Goal: Task Accomplishment & Management: Use online tool/utility

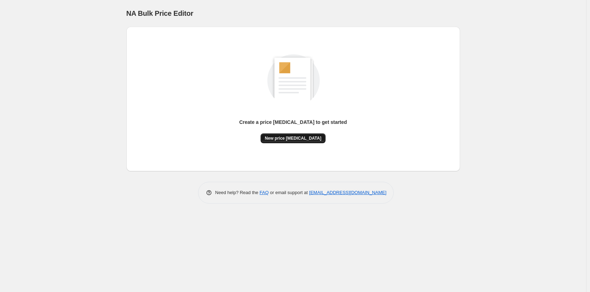
click at [299, 141] on span "New price change job" at bounding box center [293, 138] width 57 height 6
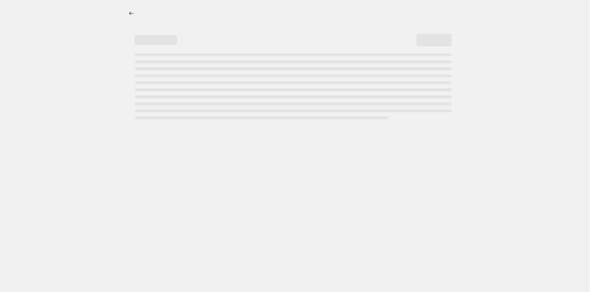
select select "percentage"
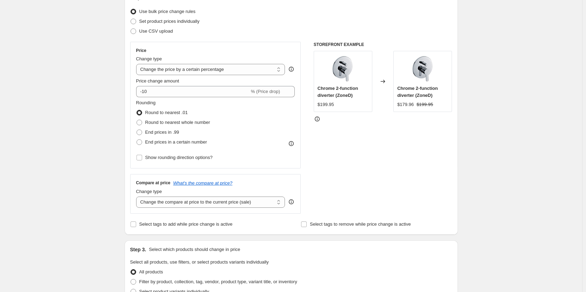
scroll to position [105, 0]
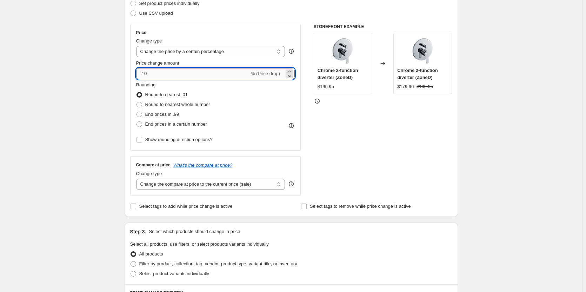
click at [145, 74] on input "-10" at bounding box center [192, 73] width 113 height 11
click at [147, 74] on input "-10" at bounding box center [192, 73] width 113 height 11
click at [151, 74] on input "-10" at bounding box center [192, 73] width 113 height 11
type input "-15"
click at [85, 87] on div "Create new price change job. This page is ready Create new price change job Dra…" at bounding box center [291, 248] width 582 height 706
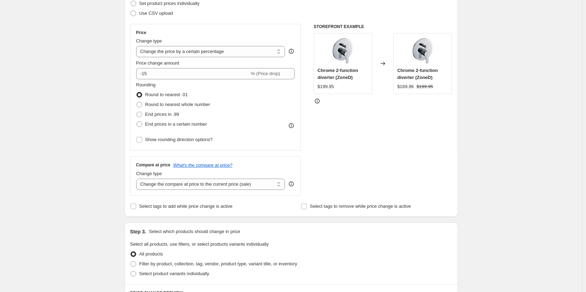
click at [515, 132] on div "Create new price change job. This page is ready Create new price change job Dra…" at bounding box center [291, 248] width 582 height 706
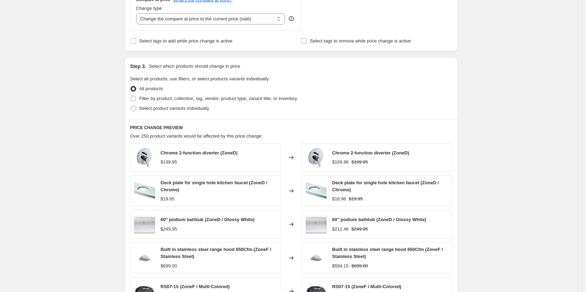
scroll to position [281, 0]
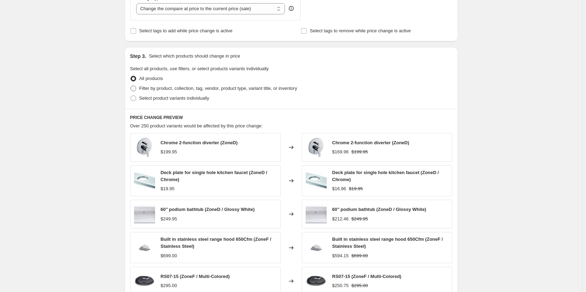
click at [154, 89] on span "Filter by product, collection, tag, vendor, product type, variant title, or inv…" at bounding box center [218, 88] width 158 height 5
click at [131, 86] on input "Filter by product, collection, tag, vendor, product type, variant title, or inv…" at bounding box center [131, 86] width 0 height 0
radio input "true"
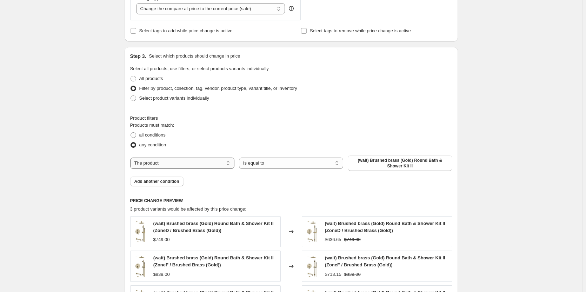
click at [234, 166] on select "The product The product's collection The product's tag The product's vendor The…" at bounding box center [182, 163] width 104 height 11
select select "tag"
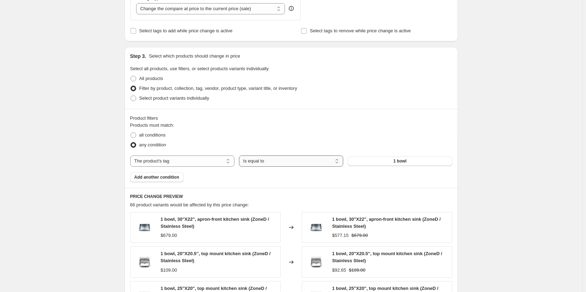
click at [282, 161] on select "Is equal to Is not equal to" at bounding box center [291, 160] width 104 height 11
select select "not_equal"
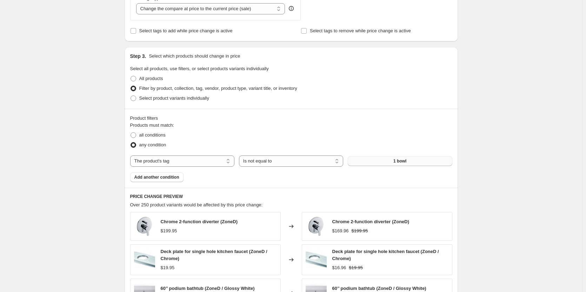
click at [437, 165] on button "1 bowl" at bounding box center [400, 161] width 104 height 10
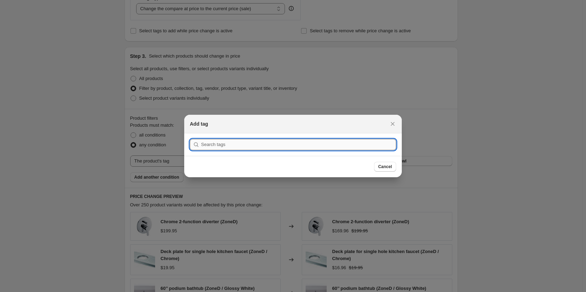
click at [257, 147] on input ":r2m:" at bounding box center [298, 144] width 195 height 11
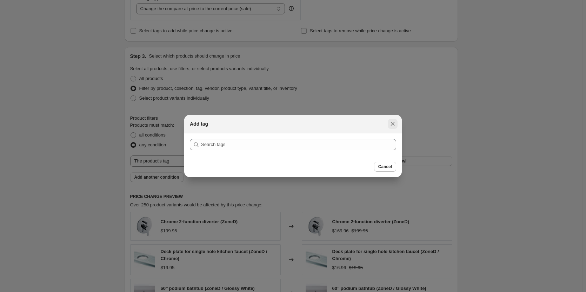
click at [397, 124] on button "Close" at bounding box center [393, 124] width 10 height 10
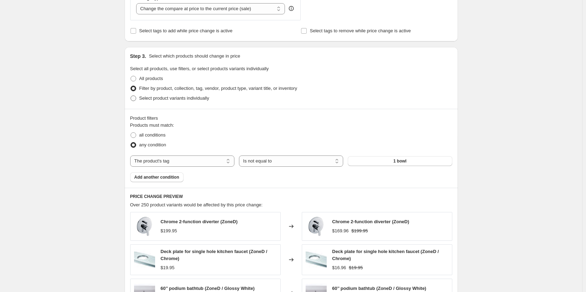
click at [163, 100] on span "Select product variants individually" at bounding box center [174, 97] width 70 height 5
click at [131, 96] on input "Select product variants individually" at bounding box center [131, 95] width 0 height 0
radio input "true"
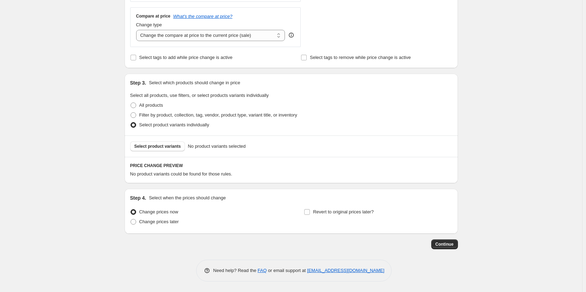
scroll to position [254, 0]
click at [174, 145] on span "Select product variants" at bounding box center [157, 147] width 47 height 6
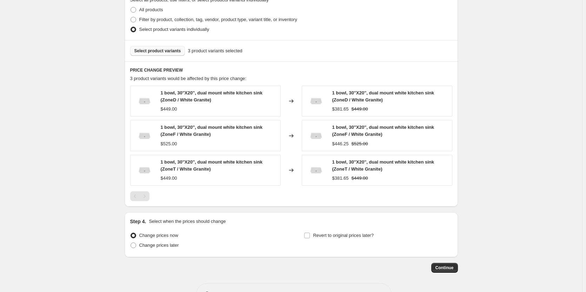
scroll to position [360, 0]
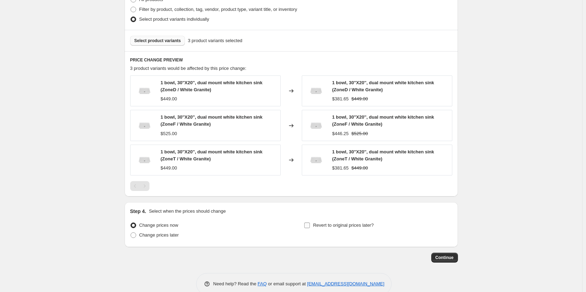
click at [318, 227] on span "Revert to original prices later?" at bounding box center [343, 224] width 61 height 5
click at [310, 227] on input "Revert to original prices later?" at bounding box center [307, 225] width 6 height 6
checkbox input "true"
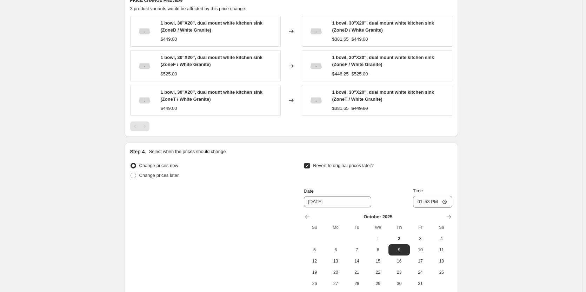
scroll to position [493, 0]
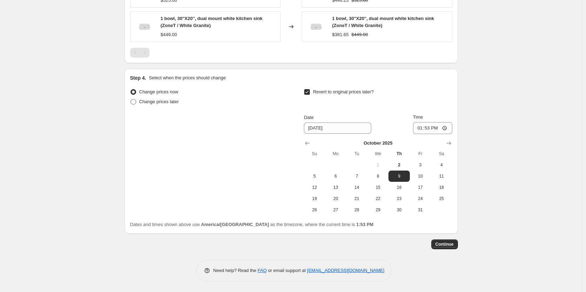
click at [139, 101] on label "Change prices later" at bounding box center [154, 102] width 49 height 10
click at [131, 99] on input "Change prices later" at bounding box center [131, 99] width 0 height 0
radio input "true"
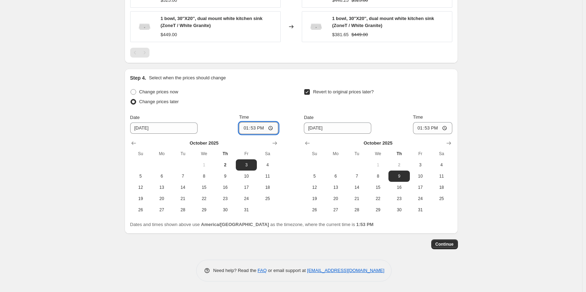
click at [256, 128] on input "13:53" at bounding box center [258, 128] width 39 height 12
type input "13:55"
click at [232, 167] on span "2" at bounding box center [225, 165] width 15 height 6
type input "[DATE]"
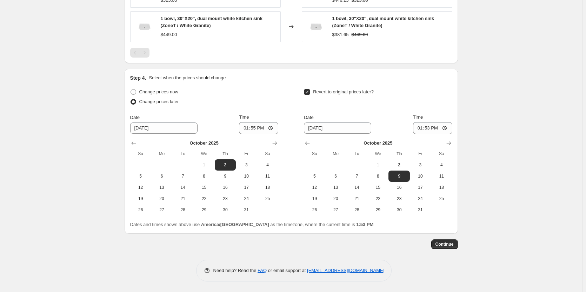
click at [400, 170] on button "2" at bounding box center [398, 164] width 21 height 11
type input "[DATE]"
click at [430, 130] on input "13:53" at bounding box center [432, 128] width 39 height 12
type input "13:20"
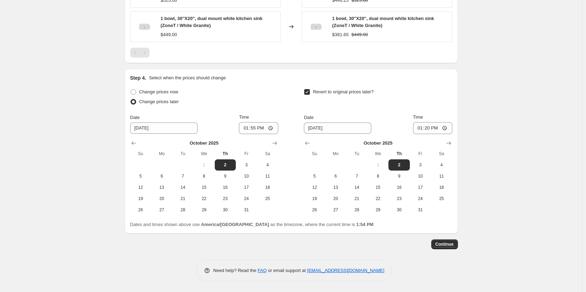
drag, startPoint x: 126, startPoint y: 265, endPoint x: 132, endPoint y: 265, distance: 6.0
drag, startPoint x: 556, startPoint y: 115, endPoint x: 549, endPoint y: 144, distance: 29.8
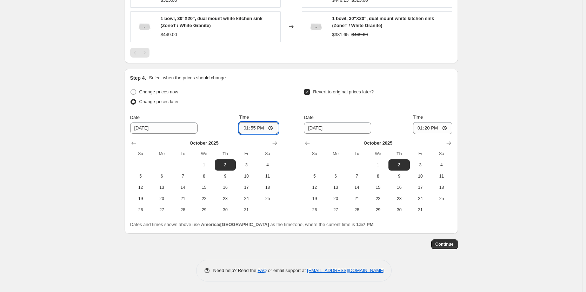
click at [259, 123] on input "13:55" at bounding box center [258, 128] width 39 height 12
click at [254, 128] on input "13:55" at bounding box center [258, 128] width 39 height 12
click at [255, 128] on input "13:19" at bounding box center [258, 128] width 39 height 12
type input "13:59"
click at [427, 129] on input "13:20" at bounding box center [432, 128] width 39 height 12
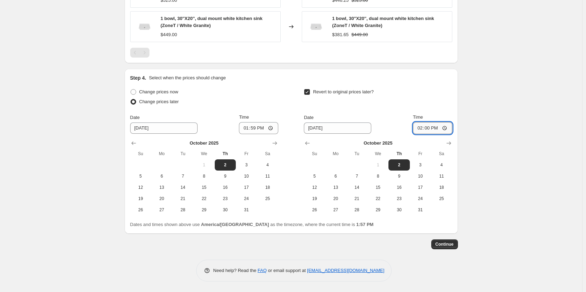
type input "14:05"
click at [445, 242] on span "Continue" at bounding box center [445, 244] width 18 height 6
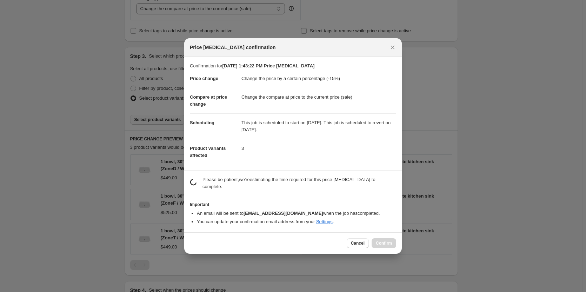
scroll to position [0, 0]
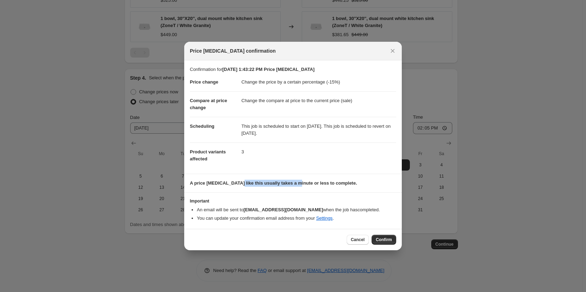
drag, startPoint x: 235, startPoint y: 182, endPoint x: 307, endPoint y: 182, distance: 71.9
click at [294, 183] on b "A price change job like this usually takes a minute or less to complete." at bounding box center [273, 182] width 167 height 5
click at [316, 182] on b "A price change job like this usually takes a minute or less to complete." at bounding box center [273, 182] width 167 height 5
click at [377, 240] on span "Confirm" at bounding box center [384, 240] width 16 height 6
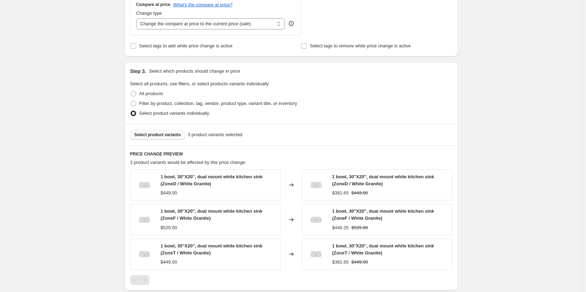
scroll to position [351, 0]
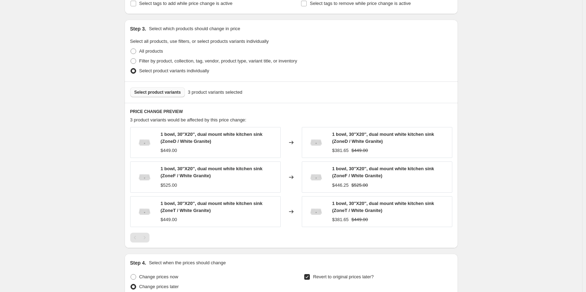
click at [148, 139] on img at bounding box center [144, 142] width 21 height 21
drag, startPoint x: 162, startPoint y: 135, endPoint x: 270, endPoint y: 132, distance: 107.4
click at [270, 132] on div "1 bowl, 30''X20'', dual mount white kitchen sink (ZoneD / White Granite)" at bounding box center [219, 138] width 116 height 14
copy span "1 bowl, 30''X20'', dual mount white kitchen sink"
click at [52, 143] on div "Oct 2, 2025, 1:43:22 PM Price change job. This page is ready Oct 2, 2025, 1:43:…" at bounding box center [291, 63] width 582 height 828
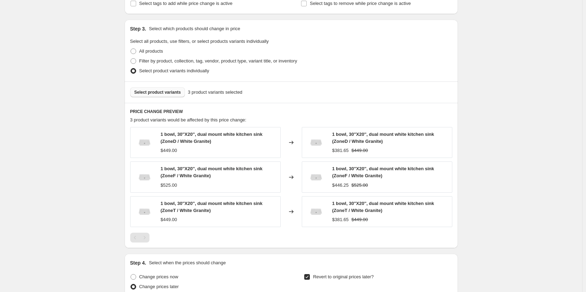
click at [579, 144] on div "Oct 2, 2025, 1:43:22 PM Price change job. This page is ready Oct 2, 2025, 1:43:…" at bounding box center [291, 63] width 582 height 828
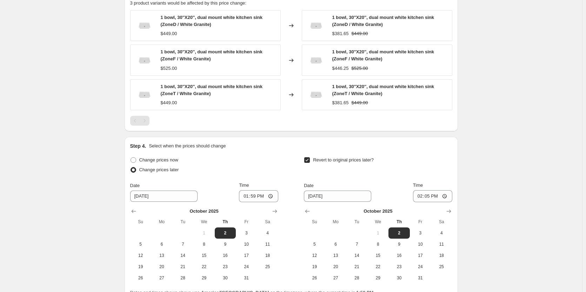
scroll to position [536, 0]
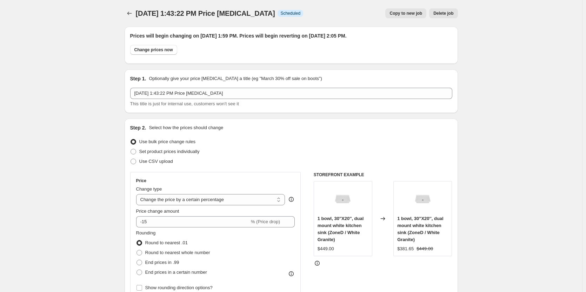
select select "percentage"
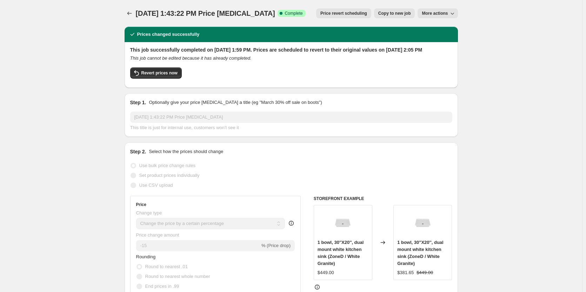
drag, startPoint x: 126, startPoint y: 7, endPoint x: 134, endPoint y: 13, distance: 10.5
click at [132, 11] on div "Oct 2, 2025, 1:43:22 PM Price change job. This page is ready Oct 2, 2025, 1:43:…" at bounding box center [291, 13] width 333 height 27
click at [133, 13] on icon "Price change jobs" at bounding box center [129, 13] width 7 height 7
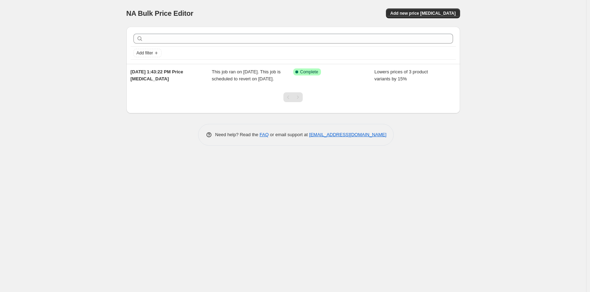
click at [98, 26] on div "NA Bulk Price Editor. This page is ready NA Bulk Price Editor Add new price cha…" at bounding box center [293, 146] width 586 height 292
drag, startPoint x: 172, startPoint y: 196, endPoint x: 149, endPoint y: 183, distance: 25.9
click at [171, 196] on div "NA Bulk Price Editor. This page is ready NA Bulk Price Editor Add new price cha…" at bounding box center [293, 146] width 586 height 292
click at [148, 228] on div "NA Bulk Price Editor. This page is ready NA Bulk Price Editor Add new price cha…" at bounding box center [293, 146] width 586 height 292
drag, startPoint x: 168, startPoint y: 226, endPoint x: 142, endPoint y: 237, distance: 27.9
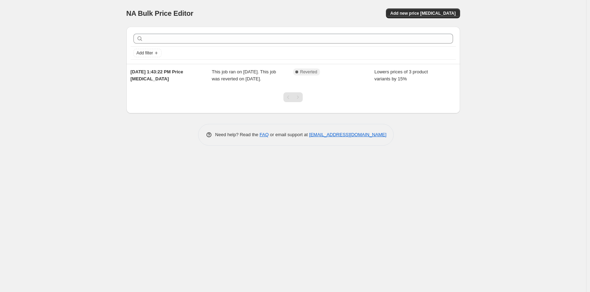
click at [142, 237] on div "NA Bulk Price Editor. This page is ready NA Bulk Price Editor Add new price cha…" at bounding box center [293, 146] width 586 height 292
click at [356, 172] on div "NA Bulk Price Editor. This page is ready NA Bulk Price Editor Add new price cha…" at bounding box center [293, 146] width 586 height 292
drag, startPoint x: 261, startPoint y: 233, endPoint x: 257, endPoint y: 227, distance: 6.5
click at [261, 233] on div "NA Bulk Price Editor. This page is ready NA Bulk Price Editor Add new price cha…" at bounding box center [293, 146] width 586 height 292
click at [357, 25] on div "NA Bulk Price Editor. This page is ready NA Bulk Price Editor Add new price cha…" at bounding box center [292, 13] width 333 height 27
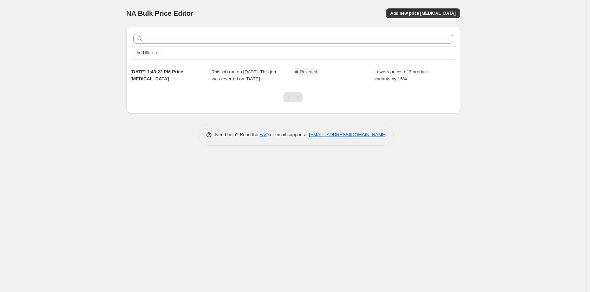
click at [487, 40] on div "NA Bulk Price Editor. This page is ready NA Bulk Price Editor Add new price cha…" at bounding box center [293, 146] width 586 height 292
click at [416, 14] on span "Add new price [MEDICAL_DATA]" at bounding box center [422, 14] width 65 height 6
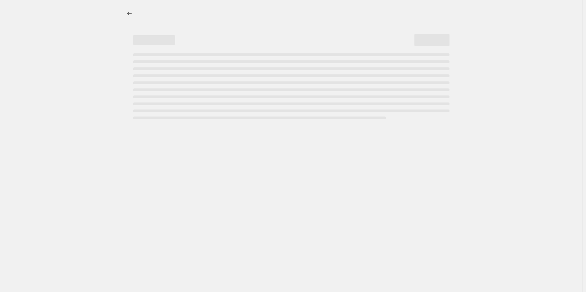
select select "percentage"
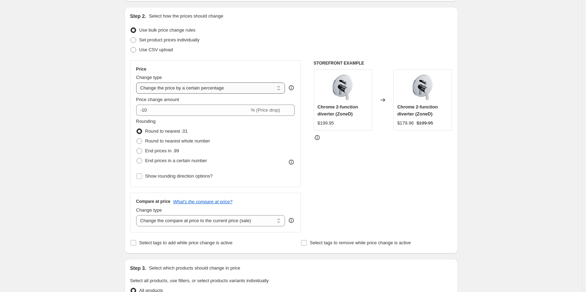
scroll to position [105, 0]
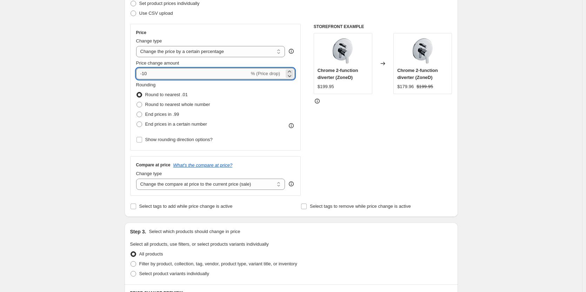
click at [162, 78] on input "-10" at bounding box center [192, 73] width 113 height 11
type input "-15"
click at [507, 64] on div "Create new price change job. This page is ready Create new price change job Dra…" at bounding box center [291, 248] width 582 height 706
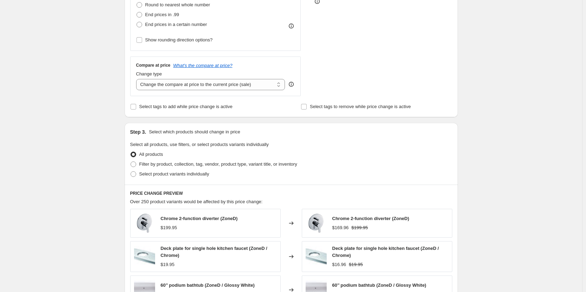
scroll to position [211, 0]
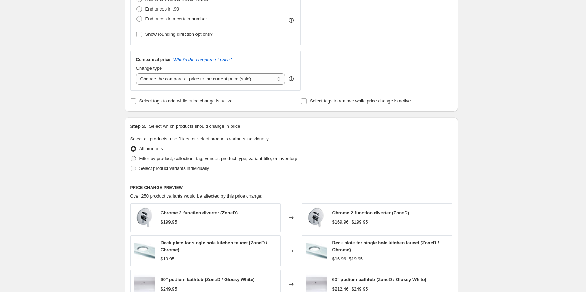
click at [223, 154] on label "Filter by product, collection, tag, vendor, product type, variant title, or inv…" at bounding box center [213, 159] width 167 height 10
click at [131, 156] on input "Filter by product, collection, tag, vendor, product type, variant title, or inv…" at bounding box center [131, 156] width 0 height 0
radio input "true"
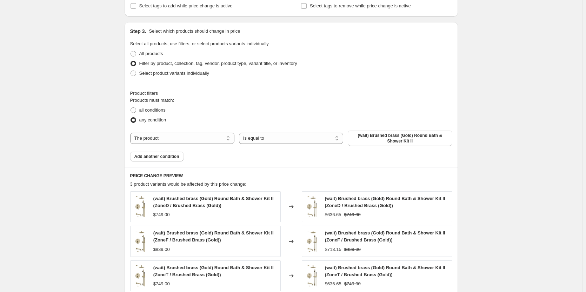
scroll to position [316, 0]
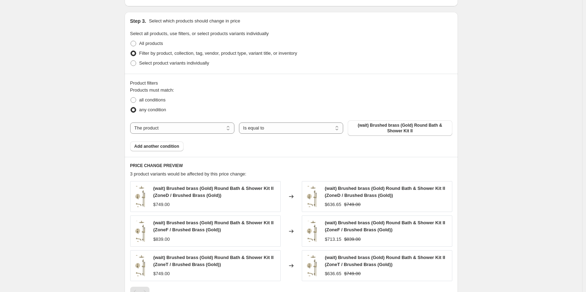
click at [293, 120] on div "Products must match: all conditions any condition The product The product's col…" at bounding box center [291, 119] width 322 height 65
click at [293, 130] on select "Is equal to Is not equal to" at bounding box center [291, 127] width 104 height 11
select select "not_equal"
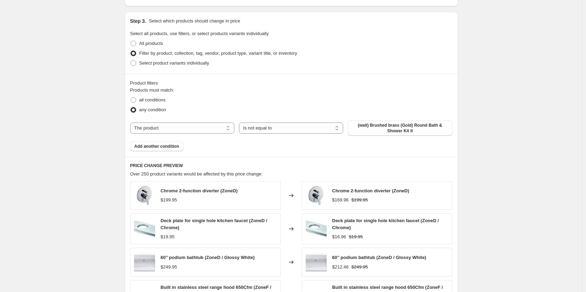
click at [437, 137] on div "Products must match: all conditions any condition The product The product's col…" at bounding box center [291, 119] width 322 height 65
click at [436, 129] on span "(wait) Brushed brass (Gold) Round Bath & Shower Kit II" at bounding box center [400, 127] width 96 height 11
click at [505, 71] on div "Create new price change job. This page is ready Create new price change job Dra…" at bounding box center [291, 78] width 582 height 789
drag, startPoint x: 463, startPoint y: 121, endPoint x: 482, endPoint y: 114, distance: 20.5
click at [474, 118] on div "Create new price change job. This page is ready Create new price change job Dra…" at bounding box center [291, 78] width 582 height 789
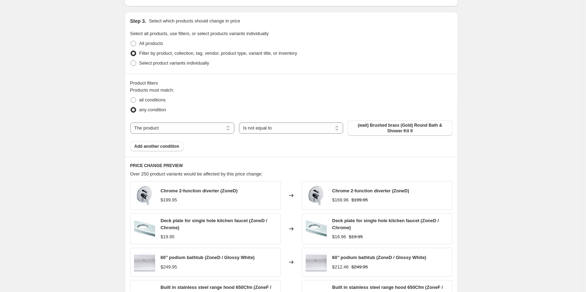
click at [532, 88] on div "Create new price change job. This page is ready Create new price change job Dra…" at bounding box center [291, 78] width 582 height 789
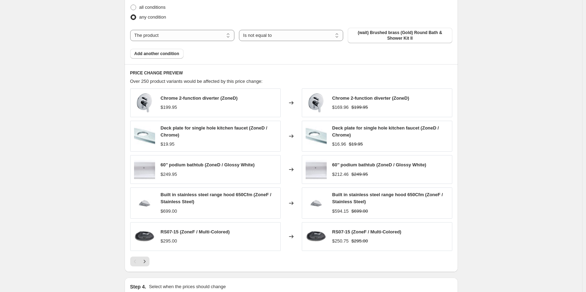
scroll to position [498, 0]
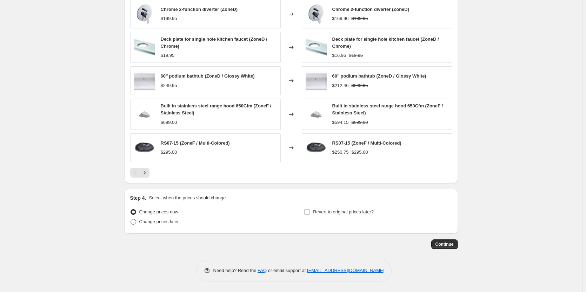
click at [155, 220] on span "Change prices later" at bounding box center [159, 221] width 40 height 5
click at [131, 219] on input "Change prices later" at bounding box center [131, 219] width 0 height 0
radio input "true"
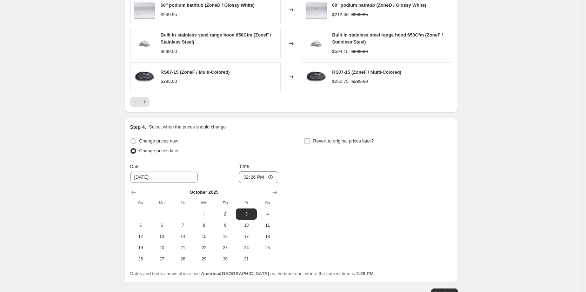
scroll to position [603, 0]
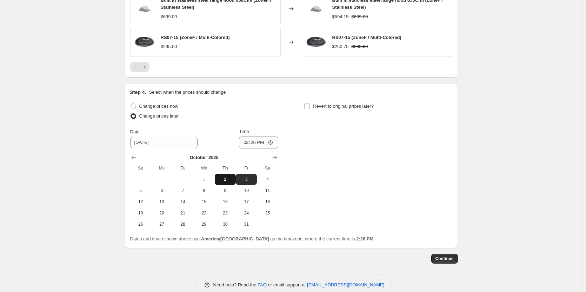
click at [229, 180] on span "2" at bounding box center [225, 180] width 15 height 6
type input "[DATE]"
click at [255, 140] on input "14:26" at bounding box center [258, 143] width 39 height 12
click at [250, 145] on input "14:26" at bounding box center [258, 143] width 39 height 12
type input "23:59"
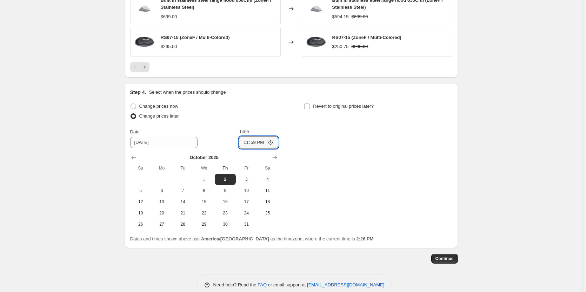
drag, startPoint x: 504, startPoint y: 129, endPoint x: 495, endPoint y: 135, distance: 10.9
click at [310, 107] on input "Revert to original prices later?" at bounding box center [307, 107] width 6 height 6
checkbox input "true"
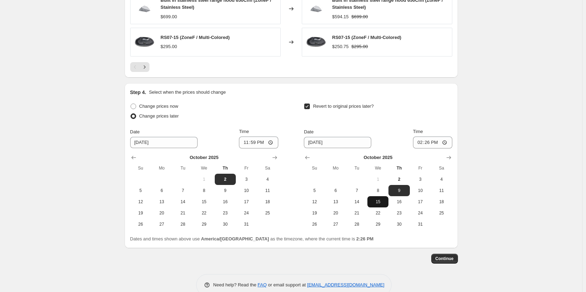
click at [386, 201] on span "15" at bounding box center [377, 202] width 15 height 6
click at [404, 198] on button "16" at bounding box center [398, 201] width 21 height 11
type input "[DATE]"
click at [428, 144] on input "14:26" at bounding box center [432, 143] width 39 height 12
click at [422, 143] on input "14:26" at bounding box center [432, 143] width 39 height 12
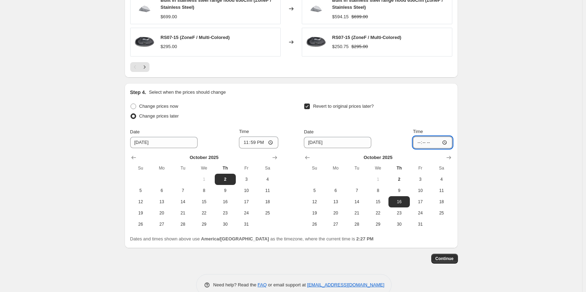
type input "12:26"
type input "00:01"
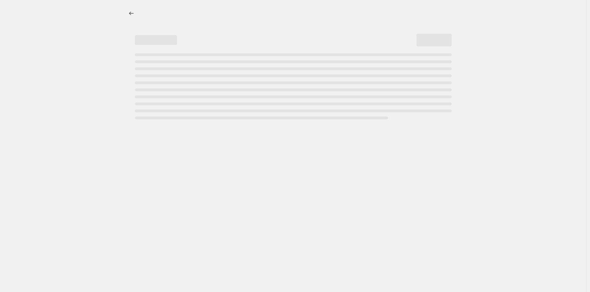
select select "percentage"
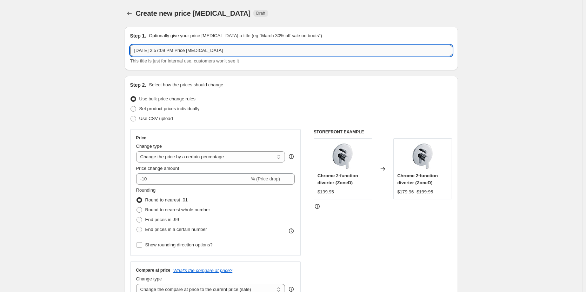
click at [189, 50] on input "[DATE] 2:57:09 PM Price [MEDICAL_DATA]" at bounding box center [291, 50] width 322 height 11
drag, startPoint x: 232, startPoint y: 49, endPoint x: 117, endPoint y: 50, distance: 115.1
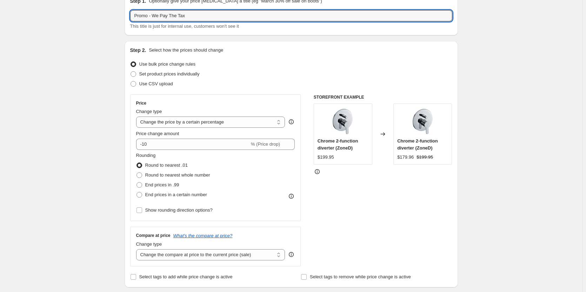
scroll to position [35, 0]
type input "Promo - We Pay The Tax"
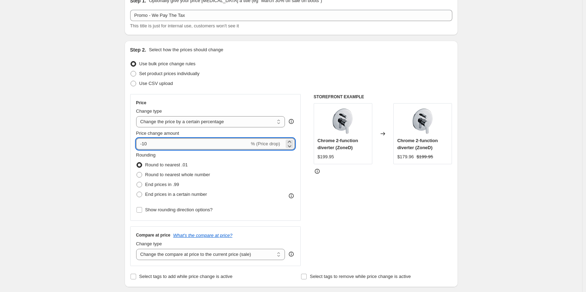
click at [181, 141] on input "-10" at bounding box center [192, 143] width 113 height 11
type input "-17"
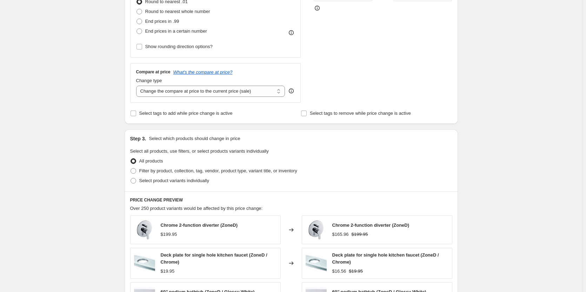
scroll to position [211, 0]
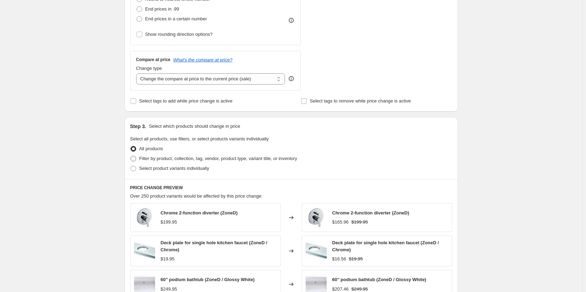
click at [190, 158] on span "Filter by product, collection, tag, vendor, product type, variant title, or inv…" at bounding box center [218, 158] width 158 height 5
click at [131, 156] on input "Filter by product, collection, tag, vendor, product type, variant title, or inv…" at bounding box center [131, 156] width 0 height 0
radio input "true"
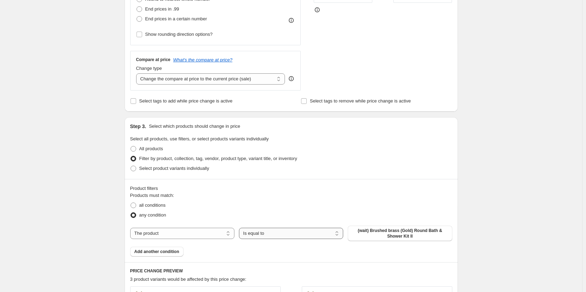
click at [251, 236] on select "Is equal to Is not equal to" at bounding box center [291, 233] width 104 height 11
select select "not_equal"
click at [214, 233] on select "The product The product's collection The product's tag The product's vendor The…" at bounding box center [182, 233] width 104 height 11
select select "tag"
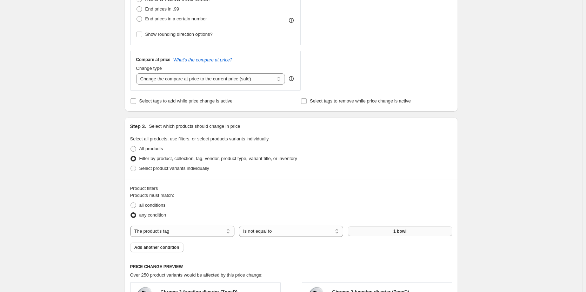
click at [383, 235] on button "1 bowl" at bounding box center [400, 231] width 104 height 10
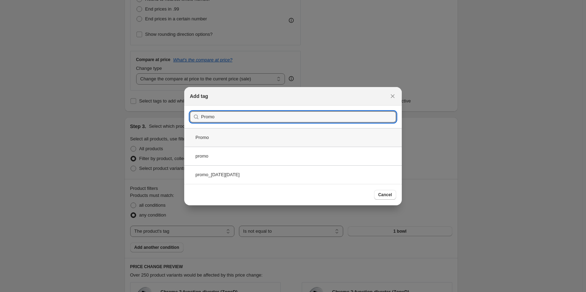
type input "Promo"
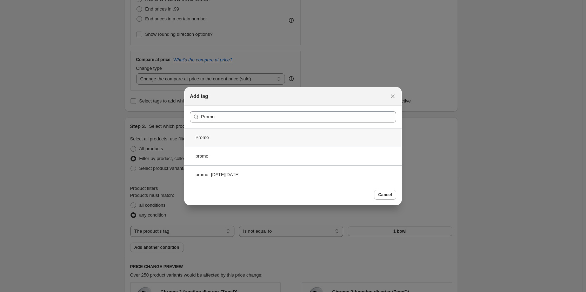
click at [335, 141] on div "Promo" at bounding box center [293, 137] width 218 height 19
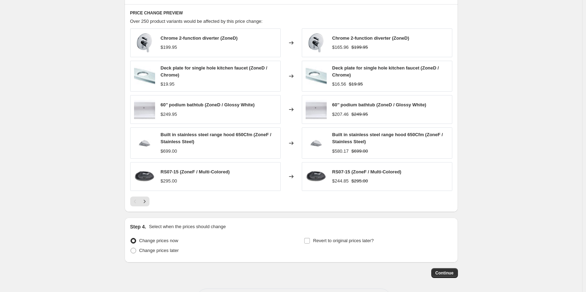
scroll to position [493, 0]
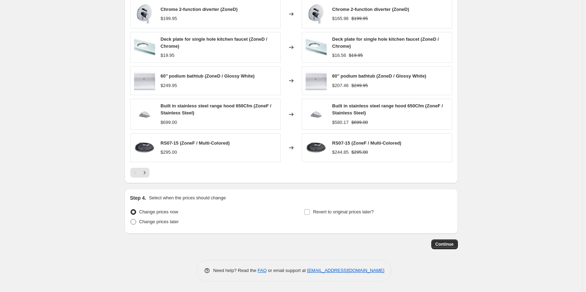
click at [165, 225] on span "Change prices later" at bounding box center [159, 221] width 40 height 7
click at [131, 219] on input "Change prices later" at bounding box center [131, 219] width 0 height 0
radio input "true"
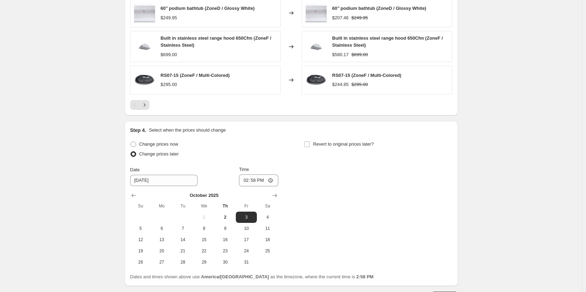
scroll to position [564, 0]
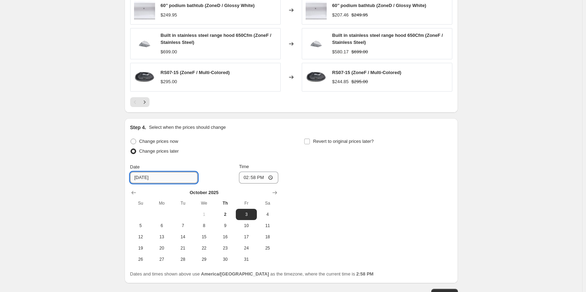
click at [142, 175] on input "[DATE]" at bounding box center [163, 177] width 67 height 11
click at [177, 174] on input "[DATE]" at bounding box center [163, 177] width 67 height 11
click at [228, 213] on span "2" at bounding box center [225, 215] width 15 height 6
type input "[DATE]"
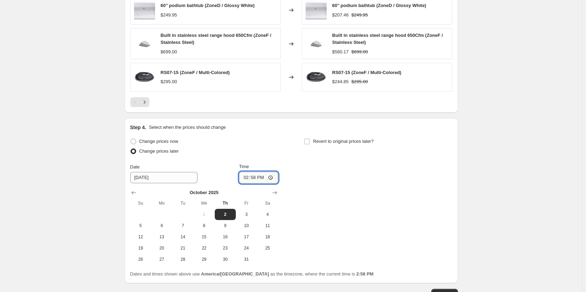
click at [248, 177] on input "14:58" at bounding box center [258, 178] width 39 height 12
type input "23:59"
drag, startPoint x: 364, startPoint y: 187, endPoint x: 340, endPoint y: 158, distance: 38.0
click at [364, 187] on div "Change prices now Change prices later Date [DATE] Time 23:59 [DATE] Su Mo Tu We…" at bounding box center [291, 201] width 322 height 128
click at [329, 147] on div "Revert to original prices later?" at bounding box center [378, 147] width 148 height 21
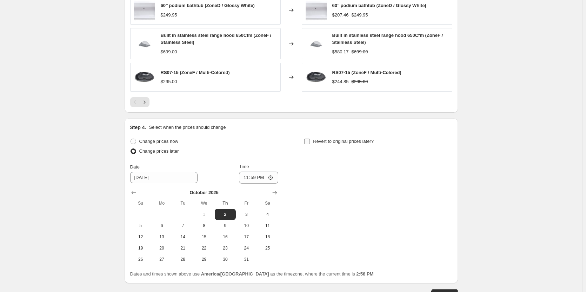
click at [332, 143] on span "Revert to original prices later?" at bounding box center [343, 141] width 61 height 5
click at [310, 143] on input "Revert to original prices later?" at bounding box center [307, 142] width 6 height 6
checkbox input "true"
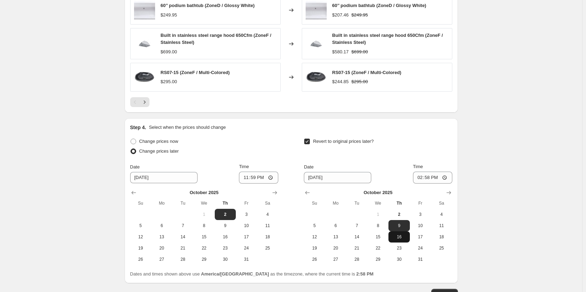
click at [401, 235] on span "16" at bounding box center [398, 237] width 15 height 6
type input "[DATE]"
click at [418, 179] on input "14:58" at bounding box center [432, 178] width 39 height 12
type input "00:01"
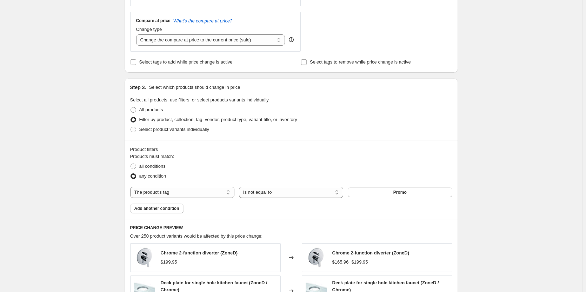
scroll to position [87, 0]
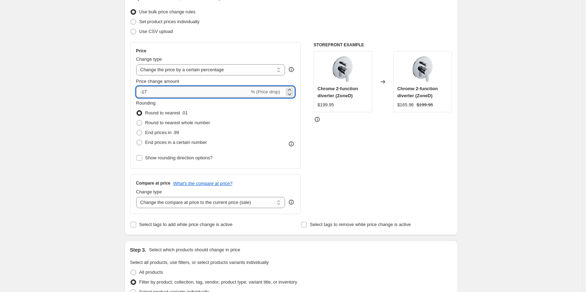
click at [150, 93] on input "-17" at bounding box center [192, 91] width 113 height 11
type input "-15"
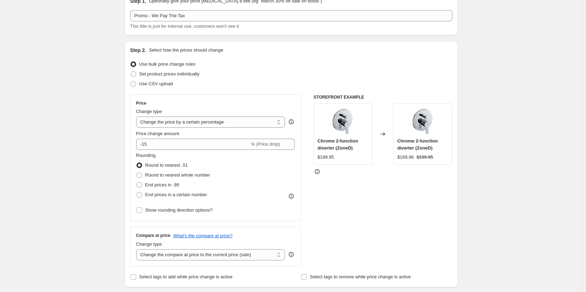
scroll to position [0, 0]
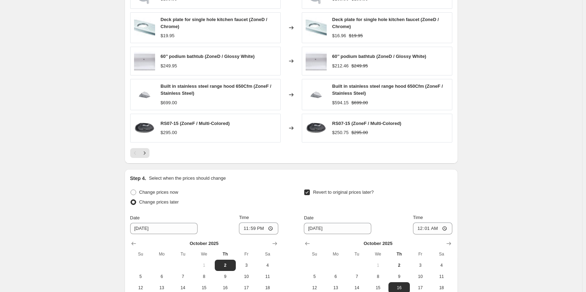
scroll to position [613, 0]
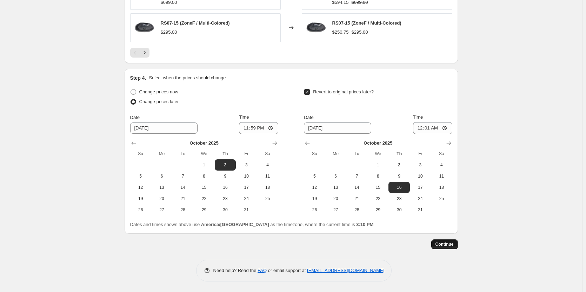
click at [442, 244] on span "Continue" at bounding box center [445, 244] width 18 height 6
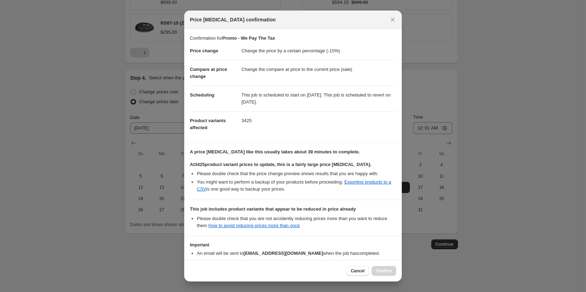
scroll to position [41, 0]
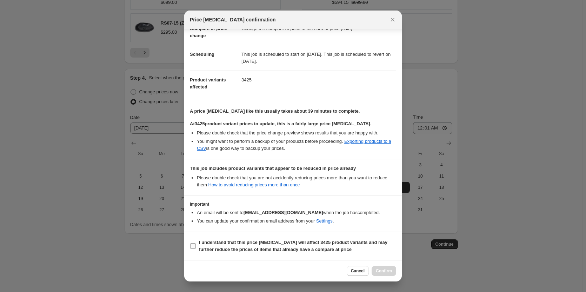
click at [192, 247] on input "I understand that this price [MEDICAL_DATA] will affect 3425 product variants a…" at bounding box center [193, 246] width 6 height 6
checkbox input "true"
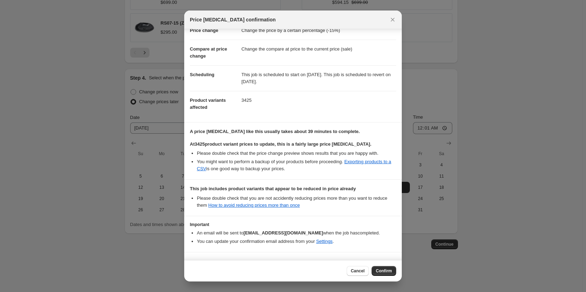
scroll to position [0, 0]
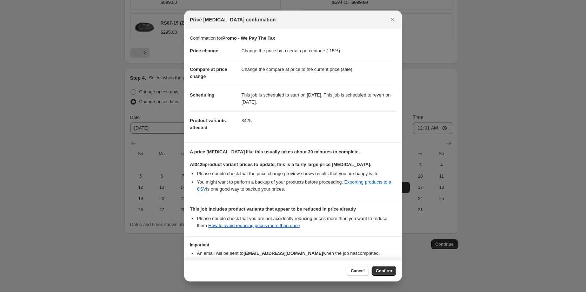
click at [392, 27] on div "Price [MEDICAL_DATA] confirmation" at bounding box center [293, 20] width 218 height 19
click at [396, 16] on icon "Close" at bounding box center [392, 19] width 7 height 7
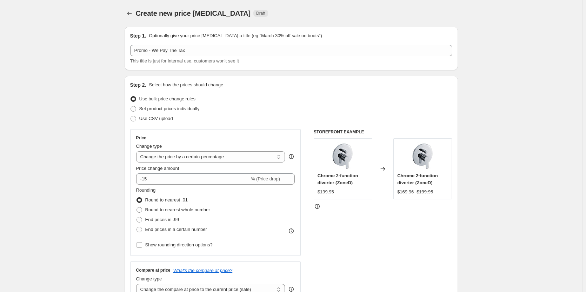
scroll to position [35, 0]
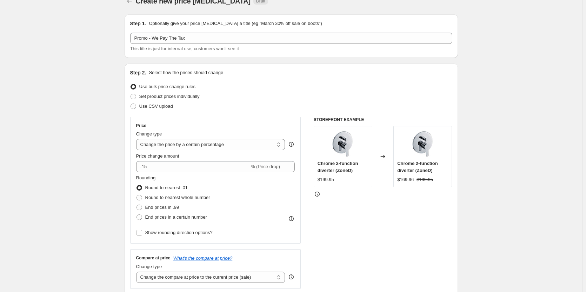
scroll to position [0, 0]
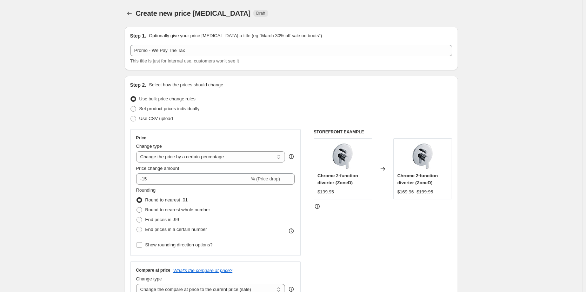
drag, startPoint x: 520, startPoint y: 39, endPoint x: 518, endPoint y: 67, distance: 28.2
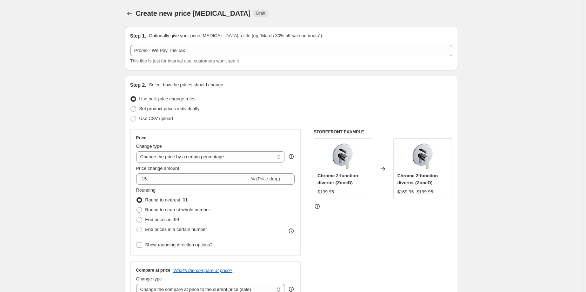
click at [174, 173] on input "-15" at bounding box center [192, 178] width 113 height 11
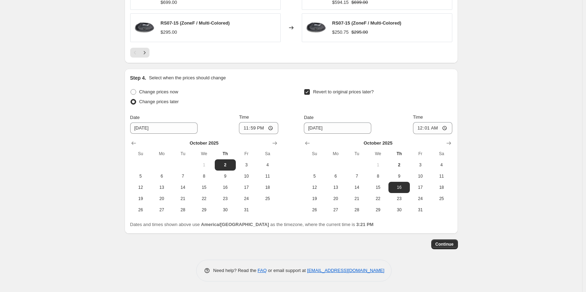
scroll to position [613, 0]
click at [320, 128] on input "[DATE]" at bounding box center [337, 127] width 67 height 11
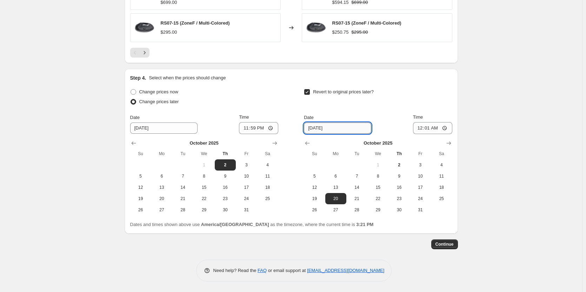
click at [322, 130] on input "[DATE]" at bounding box center [337, 127] width 67 height 11
type input "[DATE]"
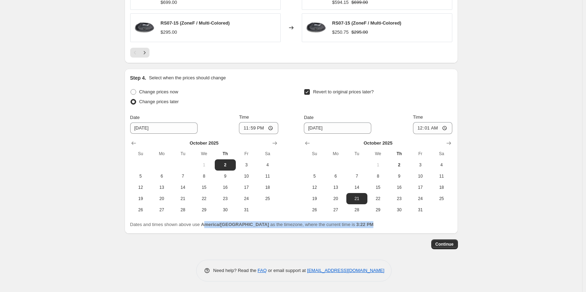
drag, startPoint x: 346, startPoint y: 223, endPoint x: 246, endPoint y: 157, distance: 119.3
click at [205, 228] on div "Step 4. Select when the prices should change Change prices now Change prices la…" at bounding box center [291, 151] width 333 height 165
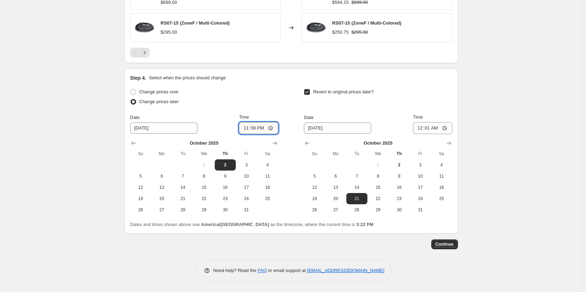
click at [247, 125] on input "23:59" at bounding box center [258, 128] width 39 height 12
click at [145, 129] on input "[DATE]" at bounding box center [163, 127] width 67 height 11
click at [253, 124] on input "15:00" at bounding box center [258, 128] width 39 height 12
type input "23:59"
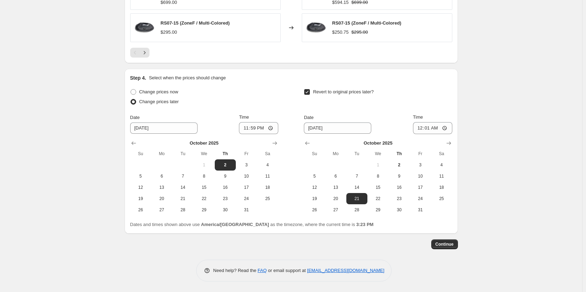
click at [451, 244] on span "Continue" at bounding box center [445, 244] width 18 height 6
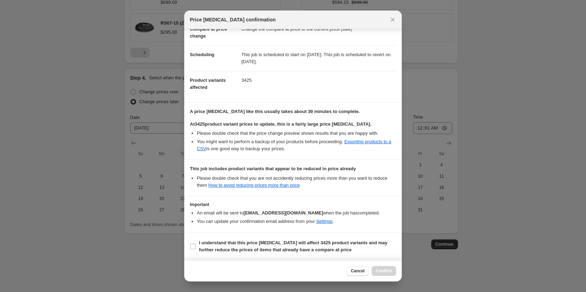
scroll to position [41, 0]
click at [201, 244] on b "I understand that this price [MEDICAL_DATA] will affect 3425 product variants a…" at bounding box center [293, 246] width 188 height 12
click at [196, 244] on input "I understand that this price [MEDICAL_DATA] will affect 3425 product variants a…" at bounding box center [193, 246] width 6 height 6
checkbox input "true"
click at [321, 264] on div "Cancel Confirm" at bounding box center [293, 270] width 218 height 21
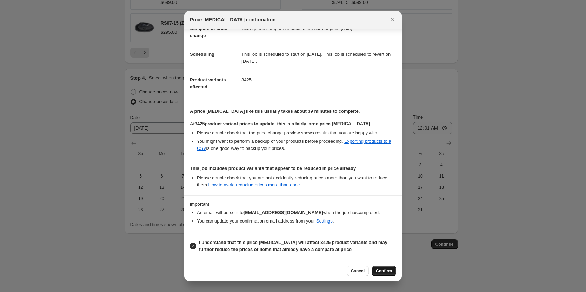
click at [393, 273] on button "Confirm" at bounding box center [384, 271] width 25 height 10
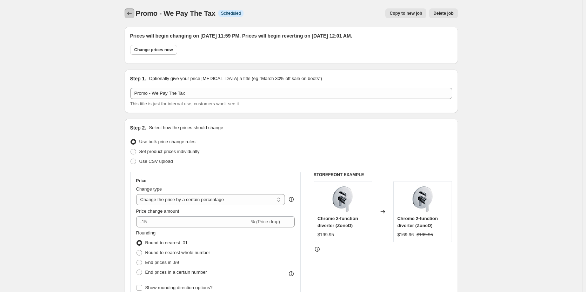
click at [130, 13] on icon "Price change jobs" at bounding box center [129, 13] width 7 height 7
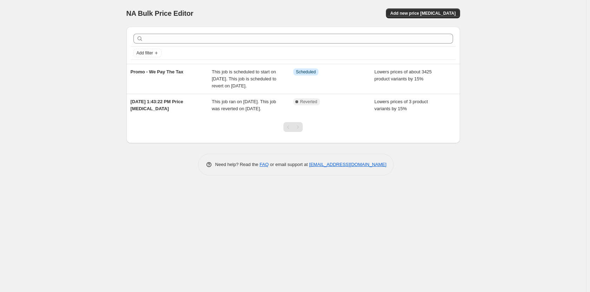
click at [487, 64] on div "NA Bulk Price Editor. This page is ready NA Bulk Price Editor Add new price [ME…" at bounding box center [293, 146] width 586 height 292
click at [490, 60] on div "NA Bulk Price Editor. This page is ready NA Bulk Price Editor Add new price [ME…" at bounding box center [293, 146] width 586 height 292
click at [52, 14] on div "NA Bulk Price Editor. This page is ready NA Bulk Price Editor Add new price [ME…" at bounding box center [293, 146] width 586 height 292
drag, startPoint x: 8, startPoint y: 15, endPoint x: 12, endPoint y: 16, distance: 4.3
click at [8, 15] on div "NA Bulk Price Editor. This page is ready NA Bulk Price Editor Add new price [ME…" at bounding box center [293, 146] width 586 height 292
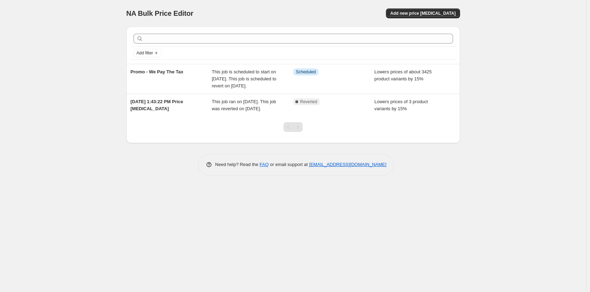
click at [62, 27] on div "NA Bulk Price Editor. This page is ready NA Bulk Price Editor Add new price [ME…" at bounding box center [293, 146] width 586 height 292
click at [80, 122] on div "NA Bulk Price Editor. This page is ready NA Bulk Price Editor Add new price [ME…" at bounding box center [293, 146] width 586 height 292
drag, startPoint x: 74, startPoint y: 136, endPoint x: 76, endPoint y: 120, distance: 16.0
click at [73, 133] on div "NA Bulk Price Editor. This page is ready NA Bulk Price Editor Add new price [ME…" at bounding box center [293, 146] width 586 height 292
drag, startPoint x: 73, startPoint y: 89, endPoint x: 73, endPoint y: 85, distance: 4.2
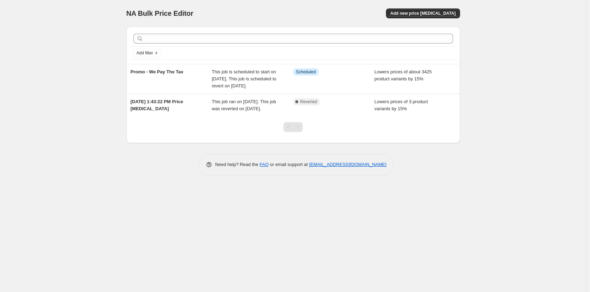
click at [73, 86] on div "NA Bulk Price Editor. This page is ready NA Bulk Price Editor Add new price [ME…" at bounding box center [293, 146] width 586 height 292
click at [133, 163] on div "Add filter Promo - We Pay The Tax This job is scheduled to start on [DATE]. Thi…" at bounding box center [292, 98] width 333 height 154
click at [150, 143] on div at bounding box center [292, 130] width 333 height 27
click at [107, 145] on div "NA Bulk Price Editor. This page is ready NA Bulk Price Editor Add new price [ME…" at bounding box center [293, 146] width 586 height 292
